Goal: Contribute content

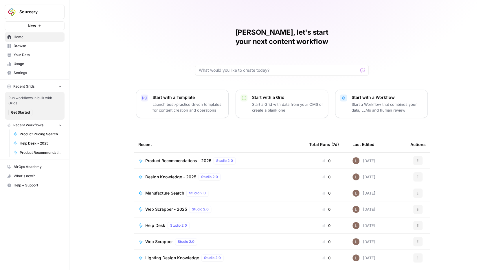
click at [26, 55] on span "Your Data" at bounding box center [38, 54] width 48 height 5
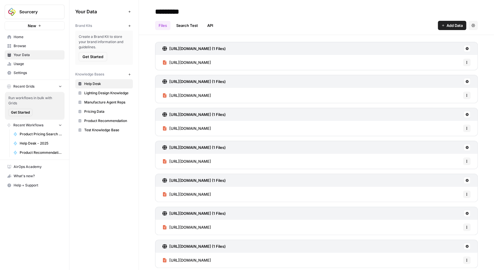
click at [109, 122] on link "Product Recommendation" at bounding box center [104, 120] width 58 height 9
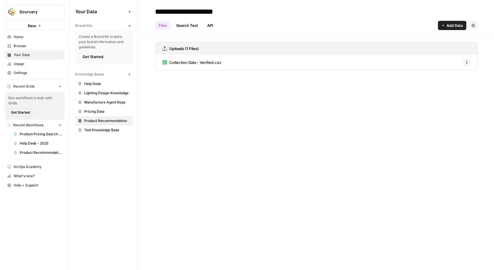
click at [195, 62] on span "Collection Data - Verified.csv" at bounding box center [195, 63] width 52 height 6
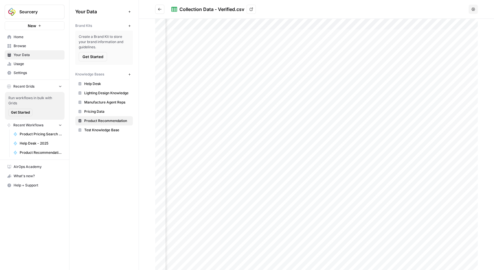
scroll to position [0, 38]
click at [289, 11] on h2 "Collection Data - Verified.csv View" at bounding box center [310, 9] width 311 height 9
click at [253, 9] on icon at bounding box center [251, 9] width 3 height 3
click at [101, 120] on span "Product Recommendation" at bounding box center [107, 120] width 46 height 5
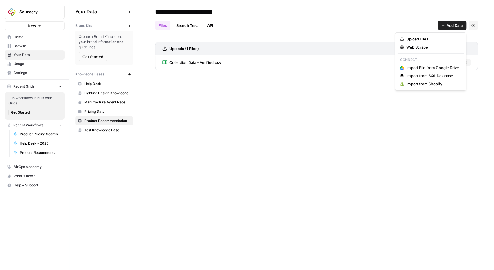
click at [451, 25] on span "Add Data" at bounding box center [455, 26] width 16 height 6
click at [422, 38] on span "Upload Files" at bounding box center [432, 39] width 53 height 6
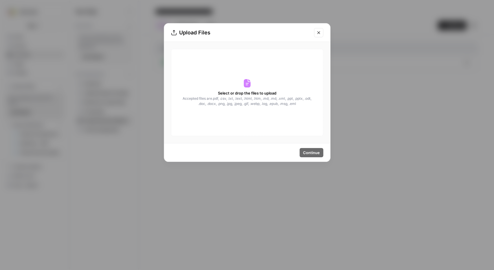
click at [225, 79] on div "Select or drop the files to upload Accepted files are .pdf, .csv, .txt, .text, …" at bounding box center [247, 92] width 152 height 87
click at [273, 93] on span "Select or drop the files to upload" at bounding box center [247, 93] width 58 height 6
click at [258, 107] on div "Select or drop the files to upload Accepted files are .pdf, .csv, .txt, .text, …" at bounding box center [247, 92] width 152 height 87
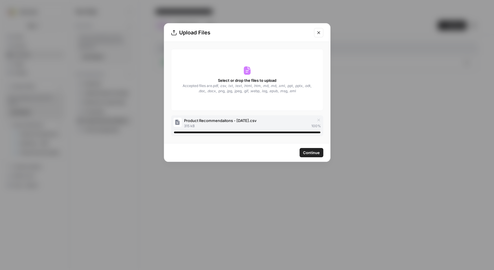
click at [320, 30] on icon "Close modal" at bounding box center [318, 32] width 5 height 5
